Goal: Task Accomplishment & Management: Use online tool/utility

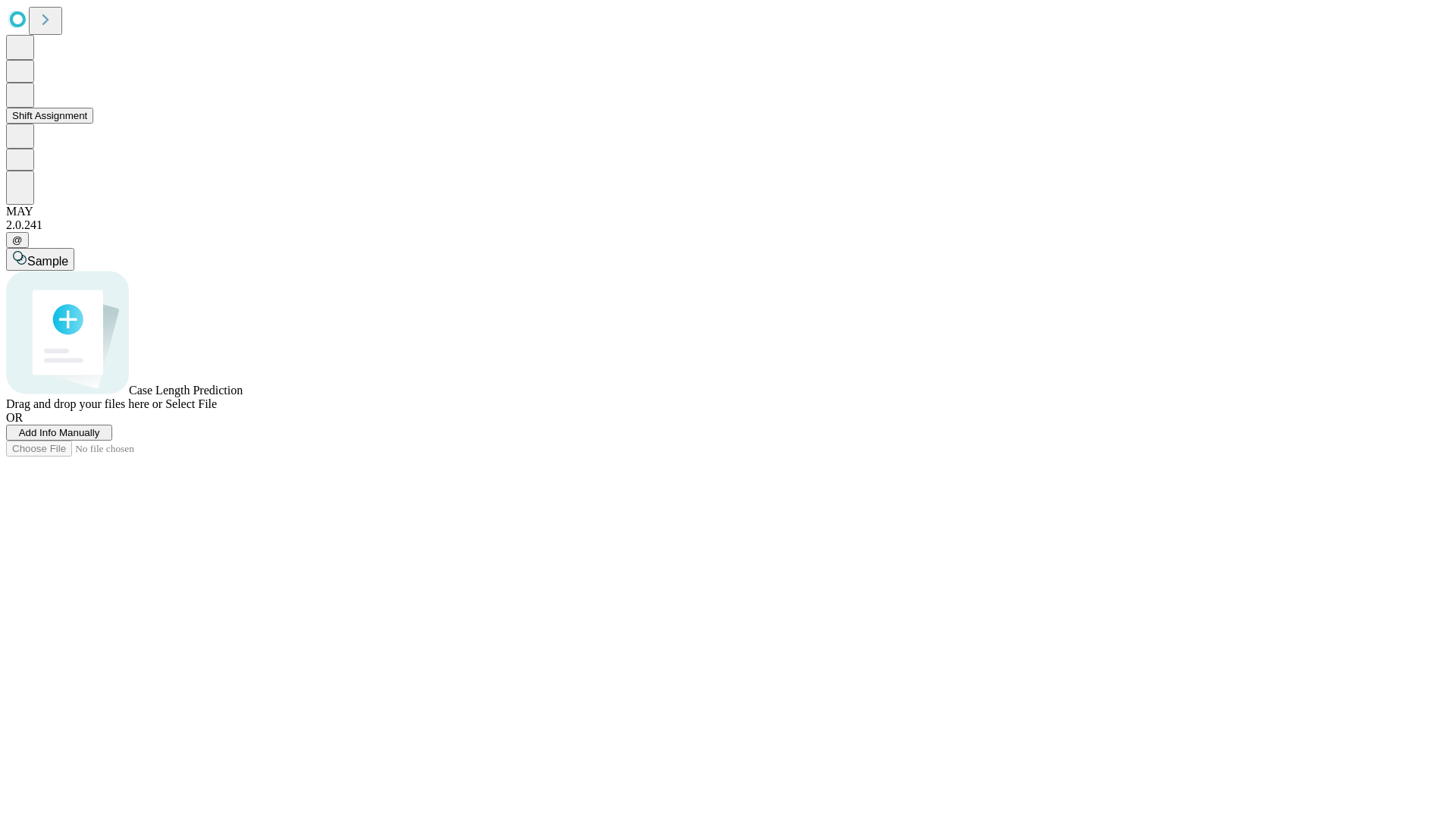
click at [93, 124] on button "Shift Assignment" at bounding box center [50, 116] width 88 height 16
